Goal: Information Seeking & Learning: Learn about a topic

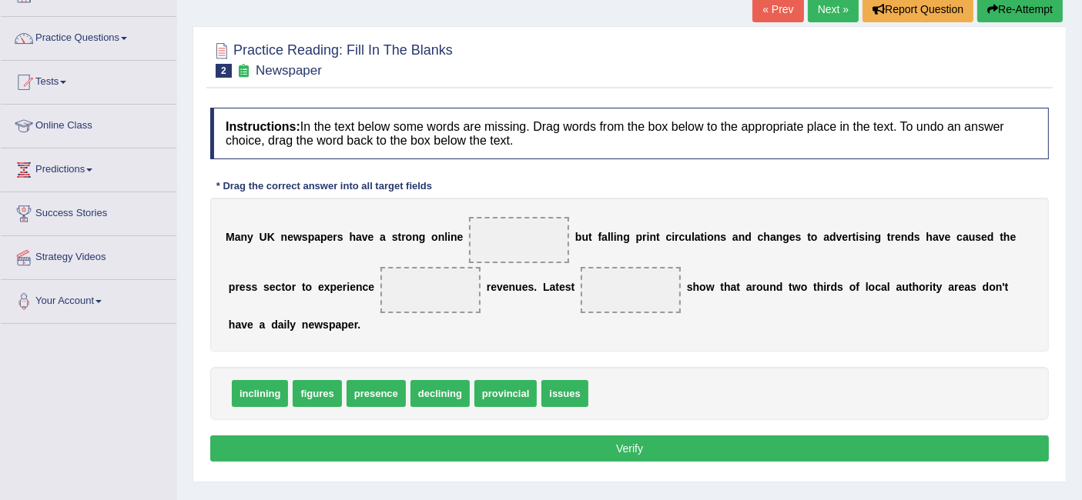
scroll to position [104, 0]
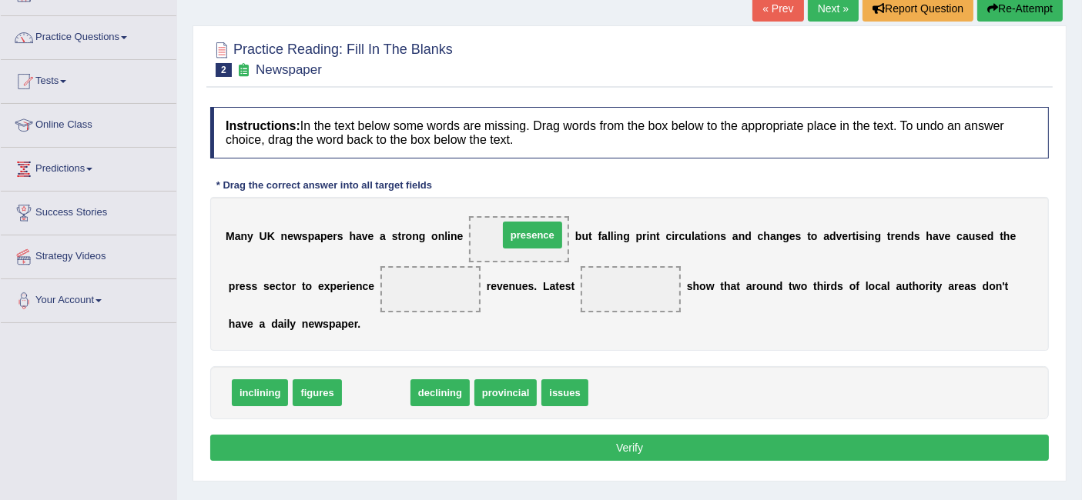
drag, startPoint x: 387, startPoint y: 386, endPoint x: 546, endPoint y: 229, distance: 222.7
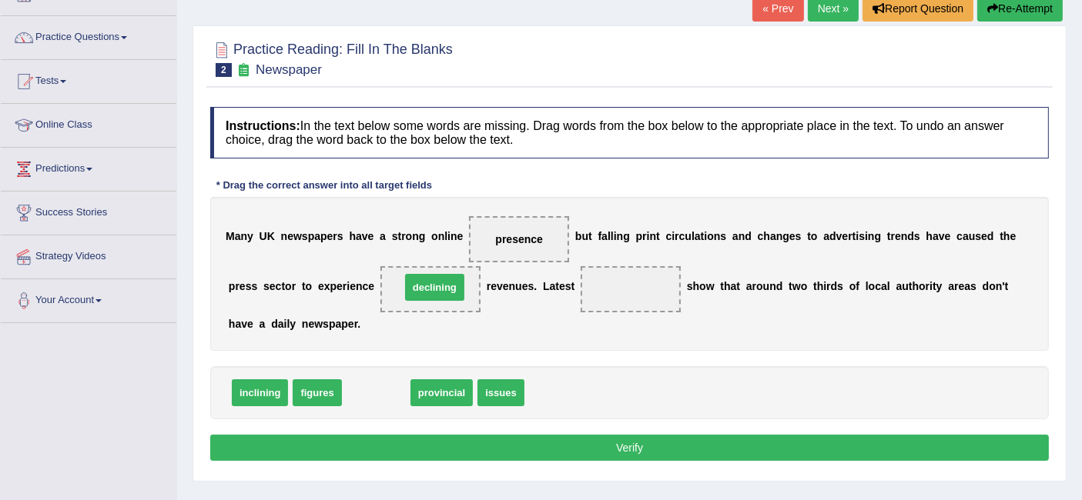
drag, startPoint x: 380, startPoint y: 380, endPoint x: 439, endPoint y: 275, distance: 120.0
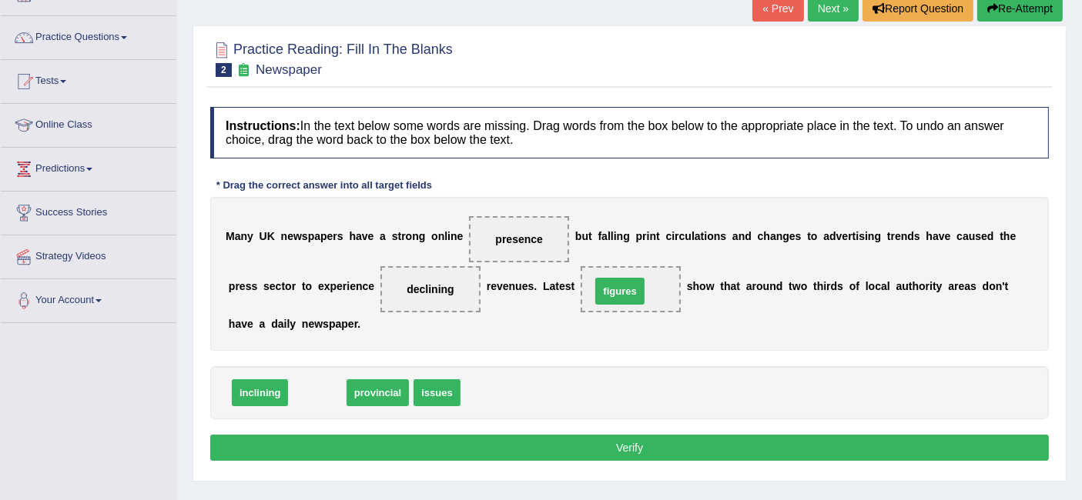
drag, startPoint x: 316, startPoint y: 390, endPoint x: 619, endPoint y: 289, distance: 319.2
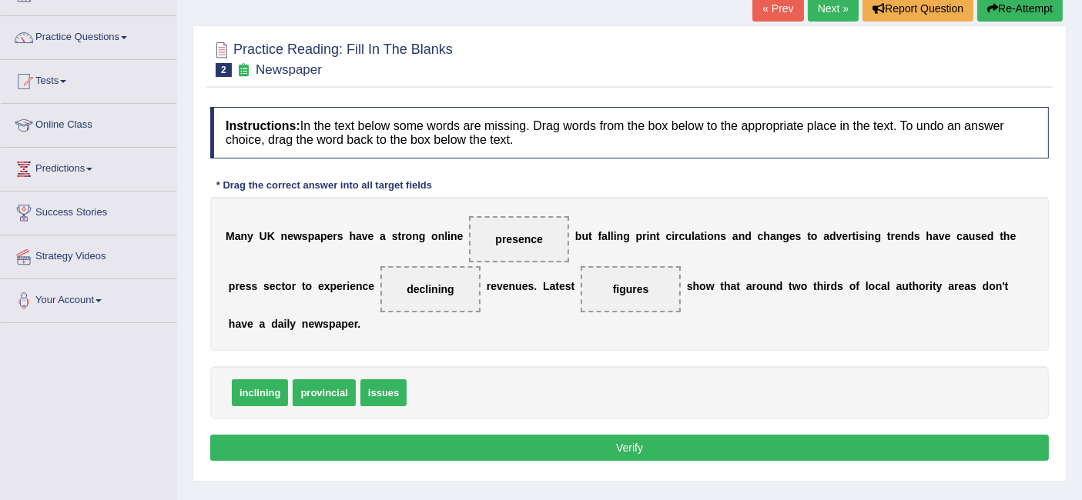
click at [533, 443] on button "Verify" at bounding box center [629, 448] width 838 height 26
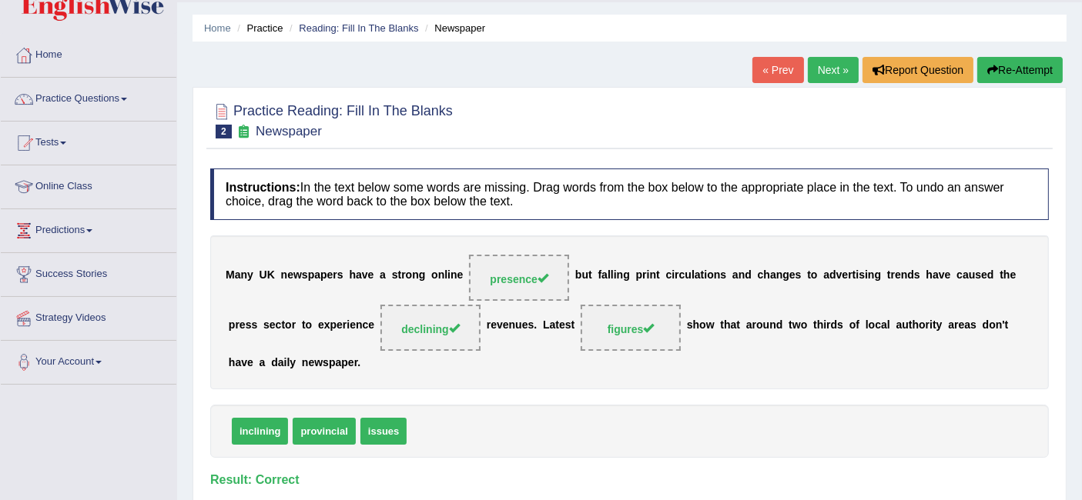
scroll to position [10, 0]
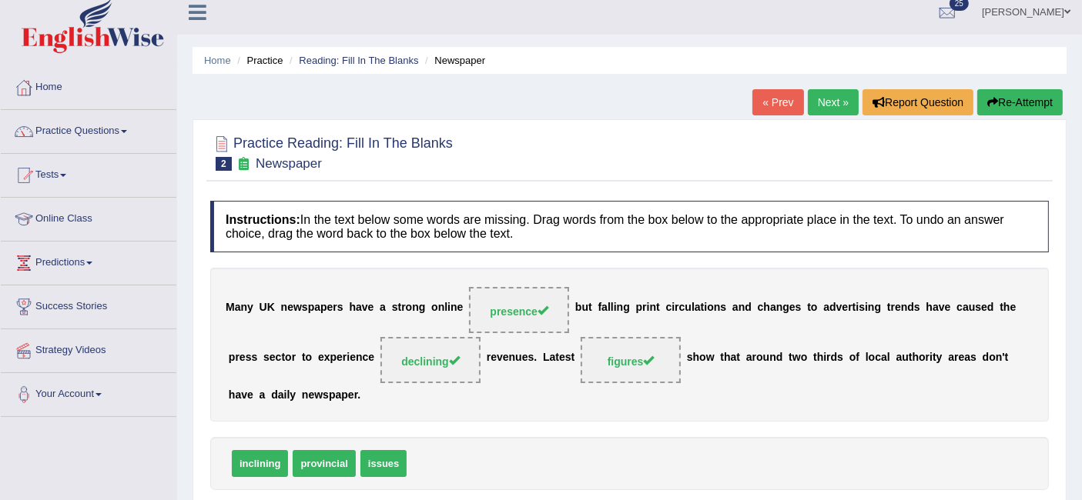
click at [822, 99] on link "Next »" at bounding box center [833, 102] width 51 height 26
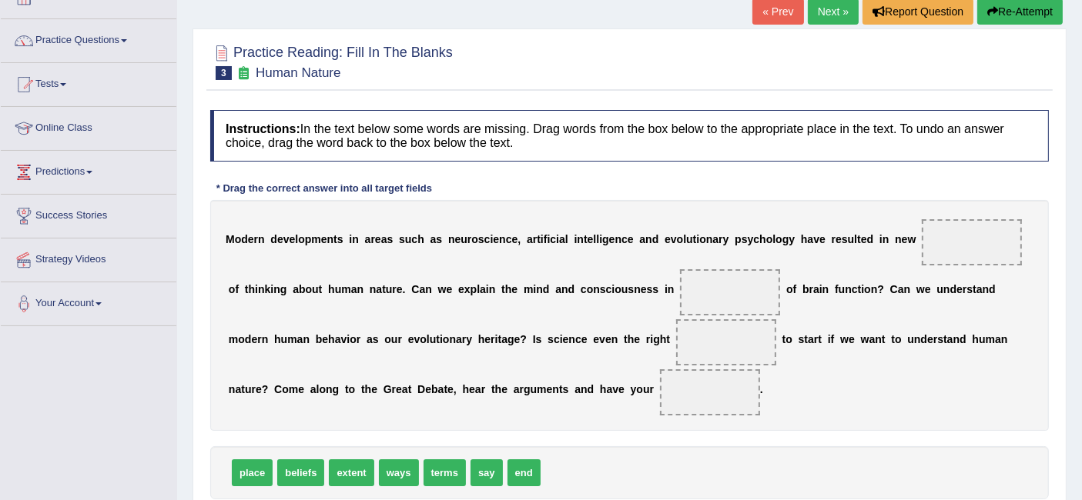
scroll to position [102, 0]
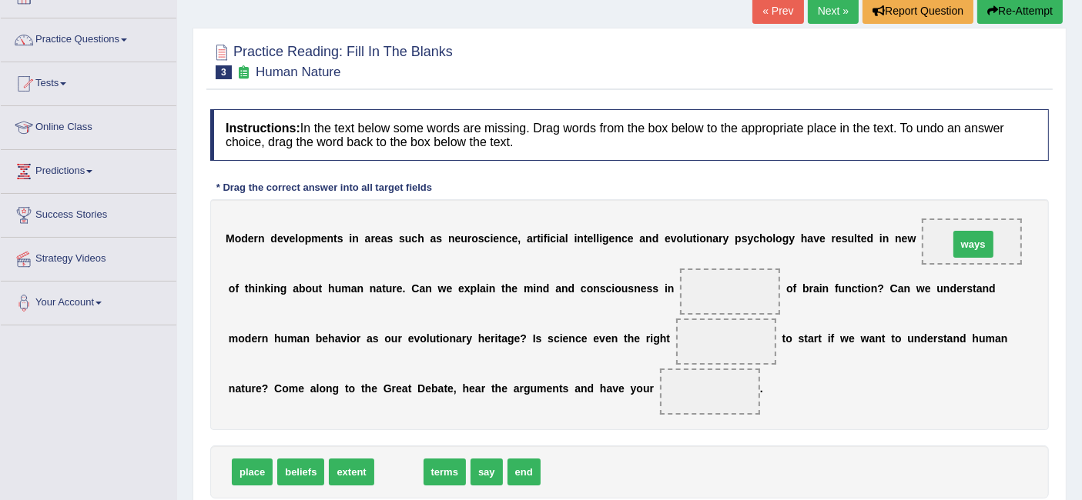
drag, startPoint x: 396, startPoint y: 467, endPoint x: 970, endPoint y: 240, distance: 617.7
drag, startPoint x: 393, startPoint y: 467, endPoint x: 737, endPoint y: 291, distance: 386.0
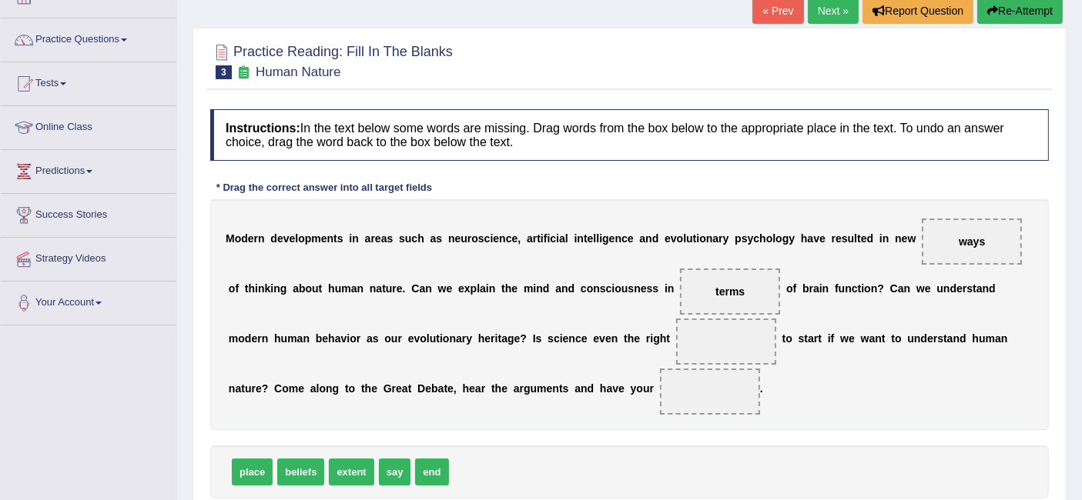
drag, startPoint x: 273, startPoint y: 465, endPoint x: 494, endPoint y: 367, distance: 242.4
click at [494, 367] on div "Instructions: In the text below some words are missing. Drag words from the box…" at bounding box center [629, 327] width 846 height 451
drag, startPoint x: 263, startPoint y: 465, endPoint x: 762, endPoint y: 340, distance: 514.3
drag, startPoint x: 353, startPoint y: 477, endPoint x: 710, endPoint y: 398, distance: 365.8
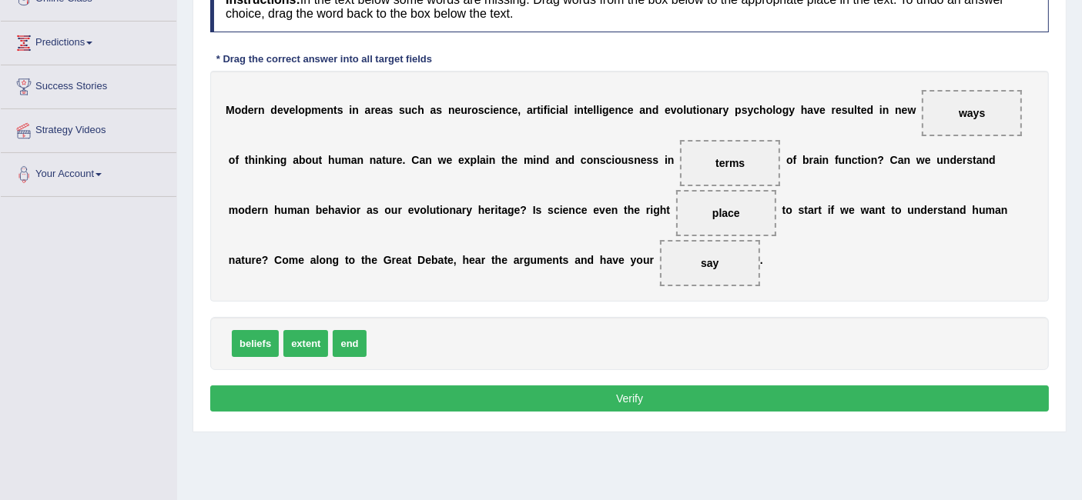
scroll to position [233, 0]
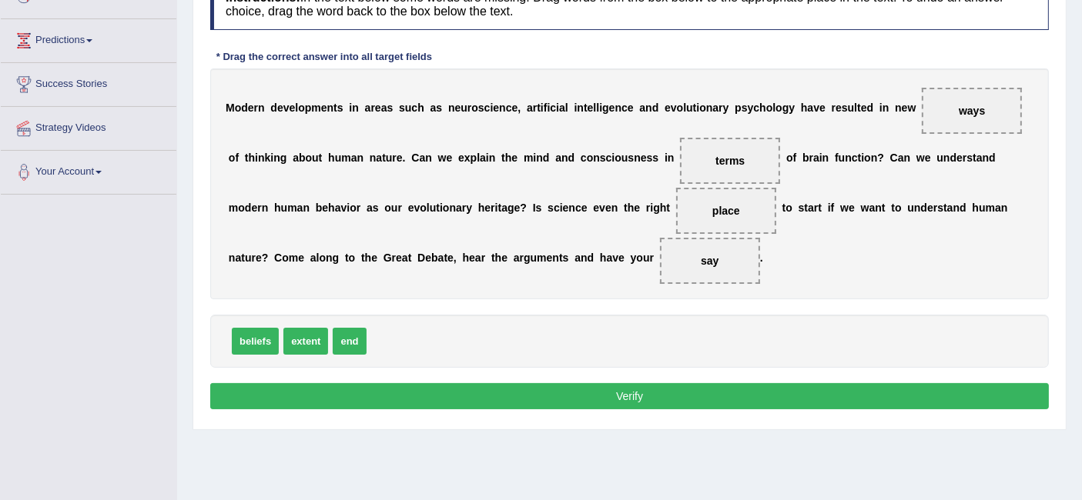
click at [805, 391] on button "Verify" at bounding box center [629, 396] width 838 height 26
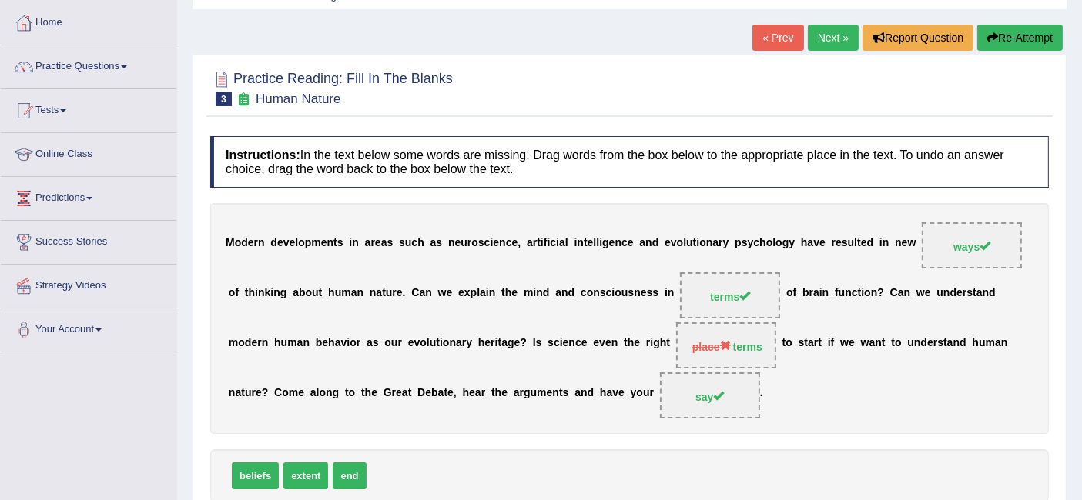
scroll to position [0, 0]
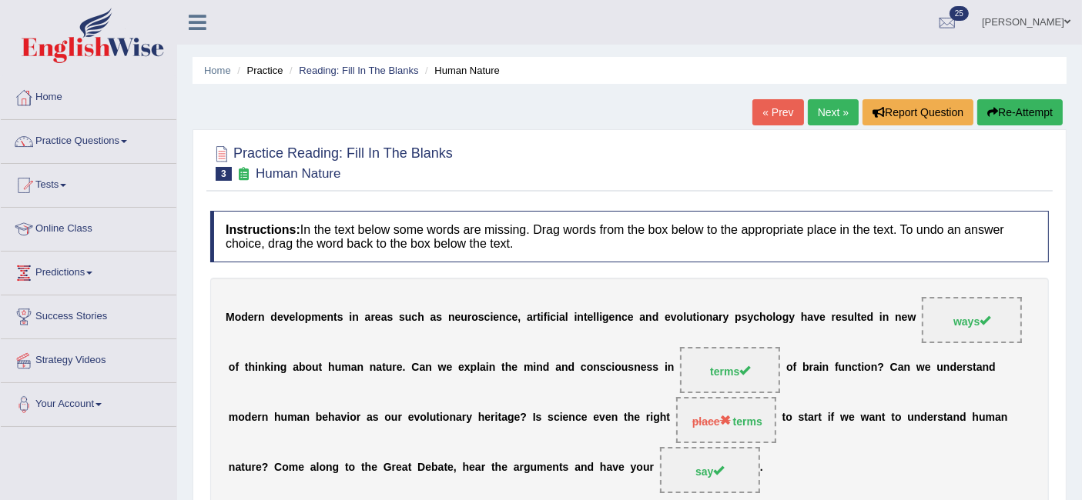
click at [834, 103] on link "Next »" at bounding box center [833, 112] width 51 height 26
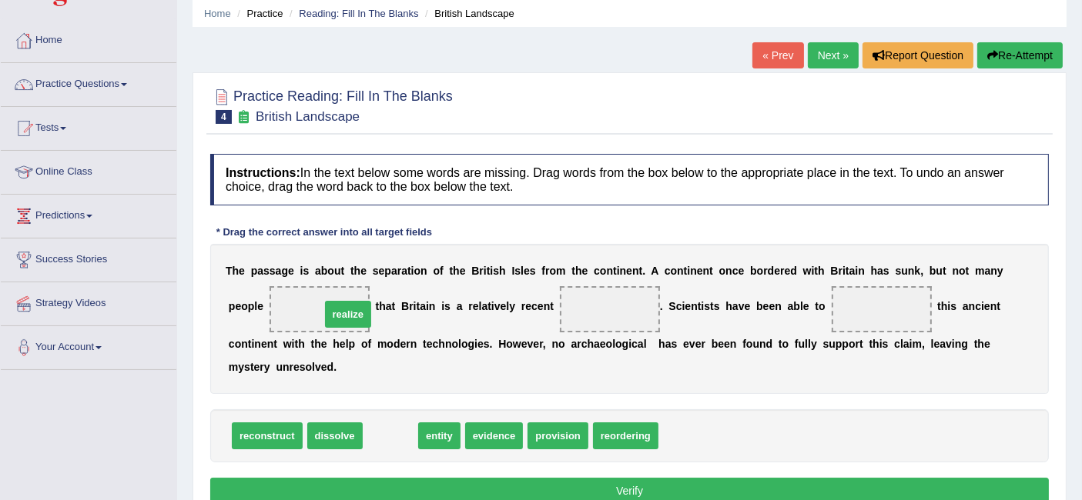
drag, startPoint x: 389, startPoint y: 435, endPoint x: 346, endPoint y: 313, distance: 128.8
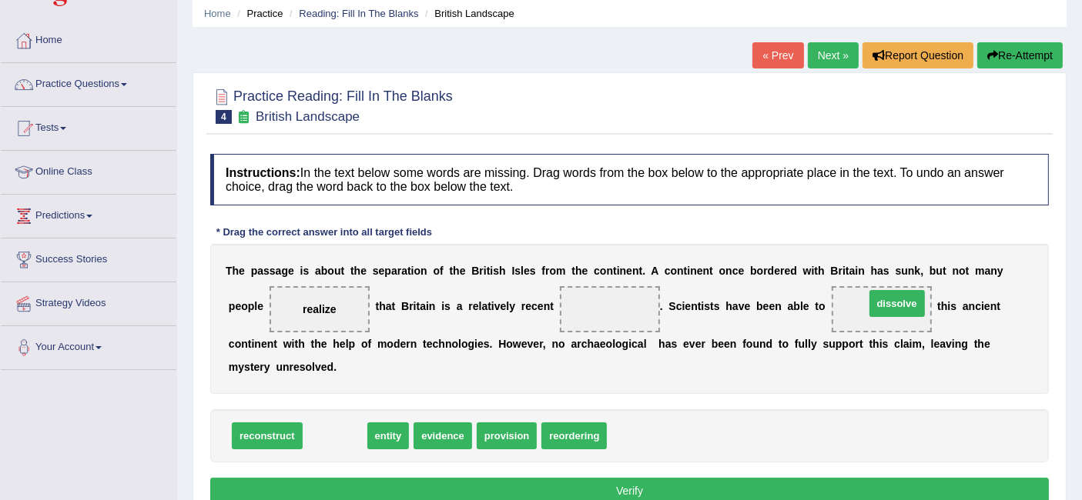
drag, startPoint x: 340, startPoint y: 440, endPoint x: 902, endPoint y: 307, distance: 577.5
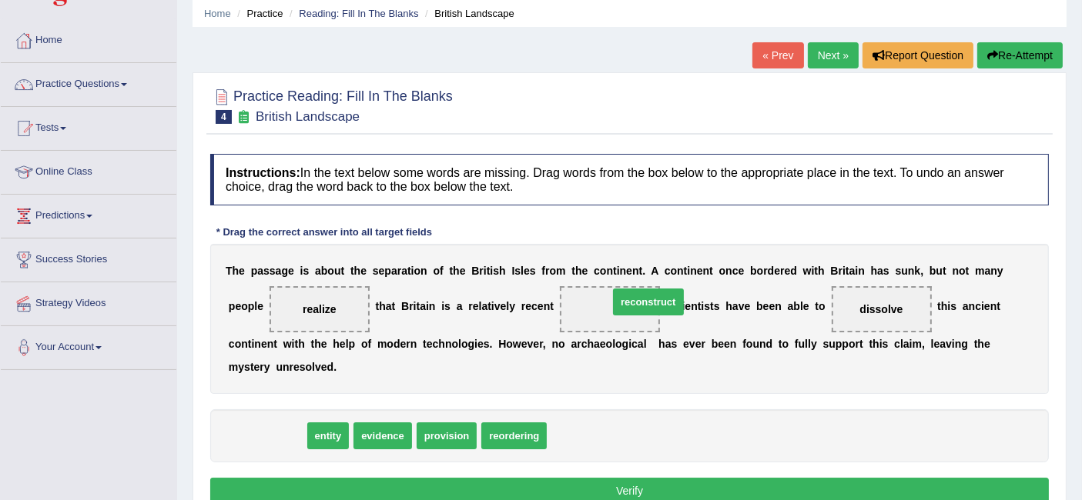
drag, startPoint x: 269, startPoint y: 427, endPoint x: 650, endPoint y: 293, distance: 404.0
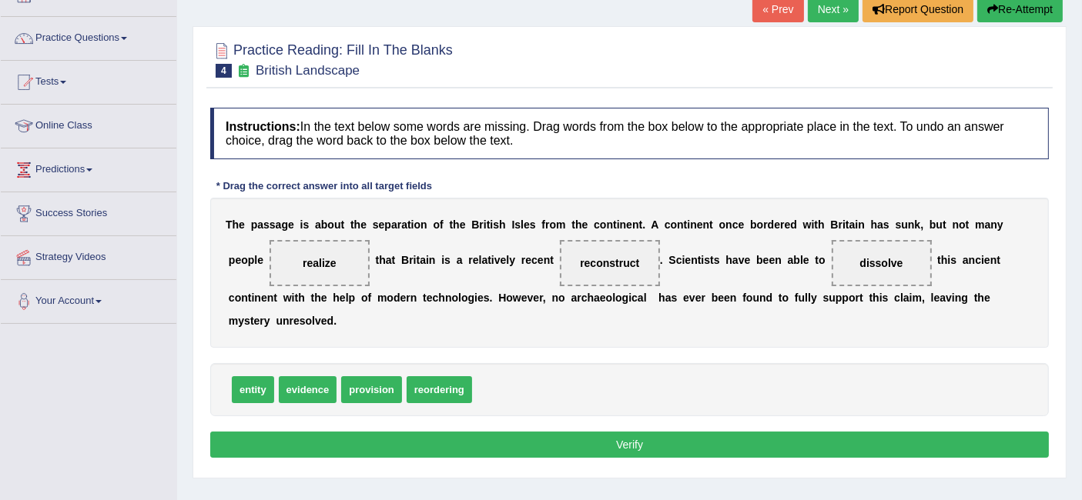
scroll to position [136, 0]
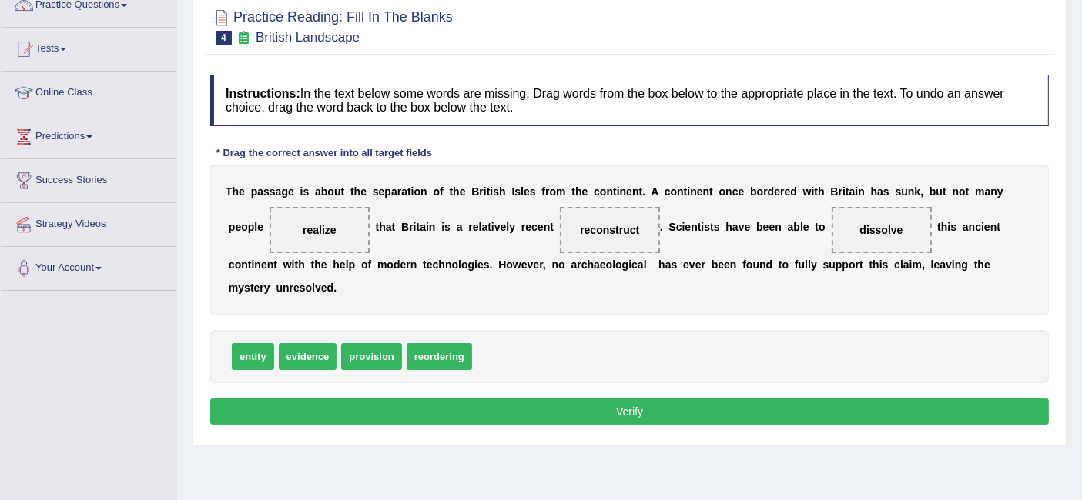
click at [778, 416] on button "Verify" at bounding box center [629, 412] width 838 height 26
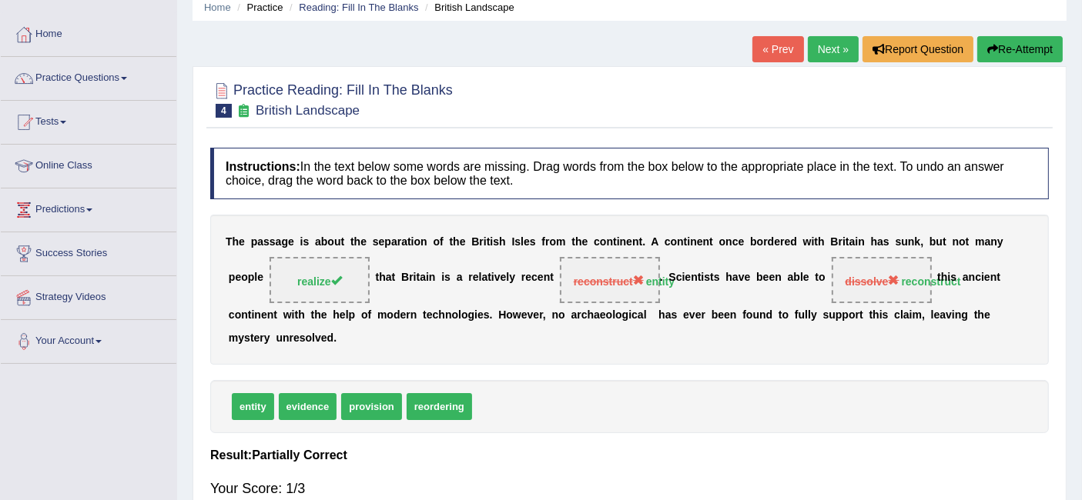
scroll to position [0, 0]
